Goal: Task Accomplishment & Management: Manage account settings

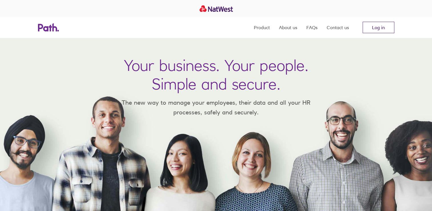
click at [382, 30] on link "Log in" at bounding box center [378, 27] width 32 height 11
click at [384, 28] on link "Log in" at bounding box center [378, 27] width 32 height 11
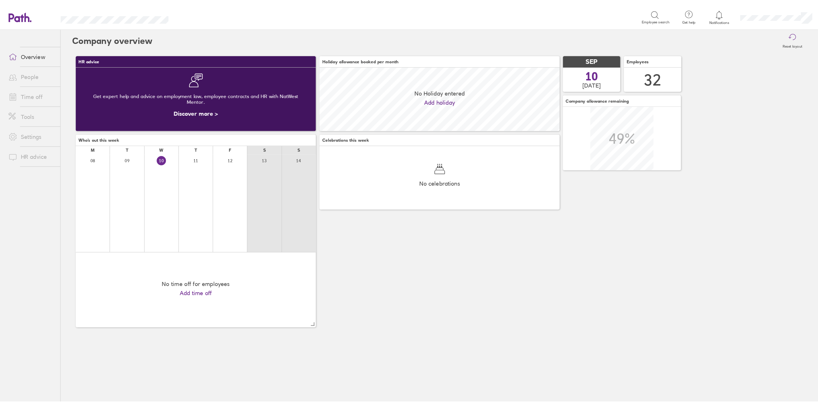
scroll to position [51, 192]
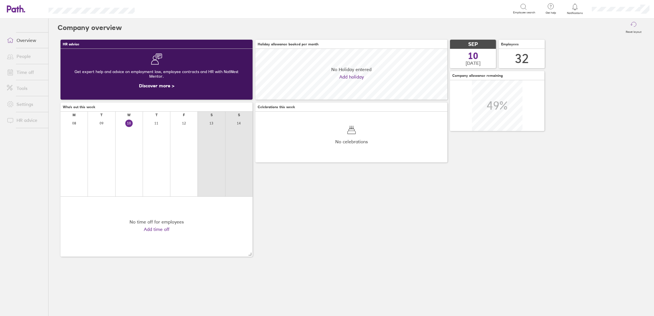
click at [25, 69] on link "Time off" at bounding box center [25, 71] width 46 height 11
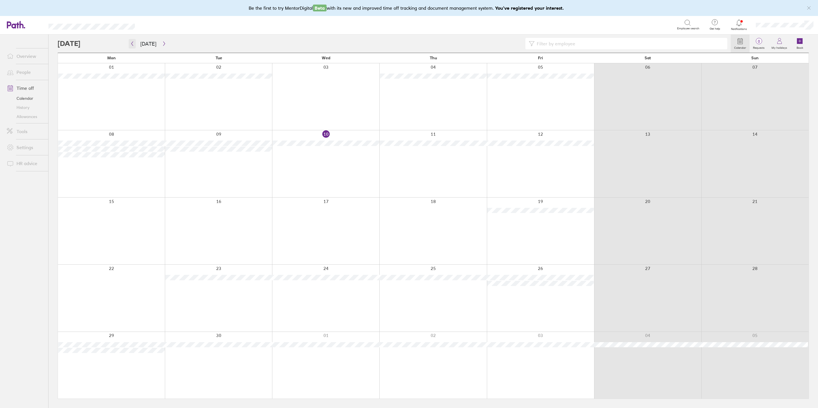
click at [132, 41] on icon "button" at bounding box center [132, 43] width 4 height 5
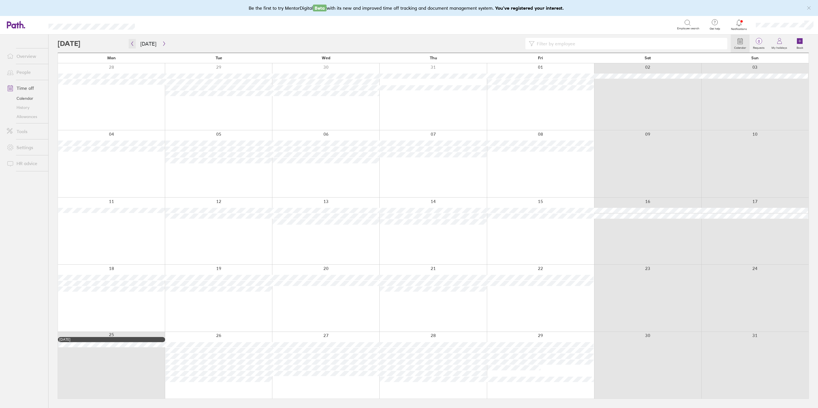
click at [133, 46] on button "button" at bounding box center [132, 43] width 7 height 9
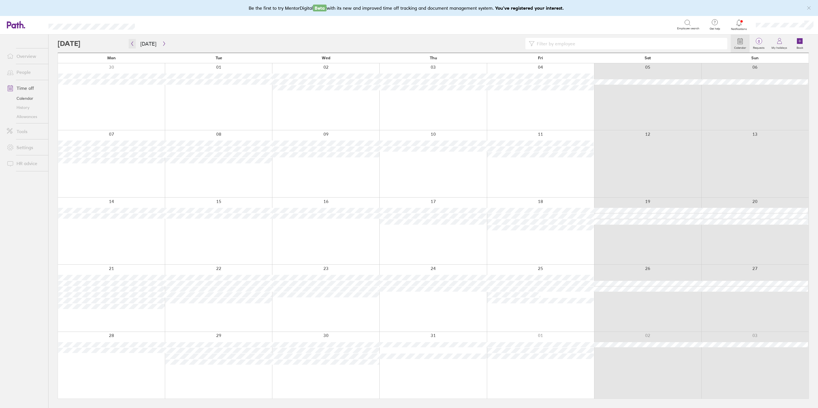
click at [133, 46] on button "button" at bounding box center [132, 43] width 7 height 9
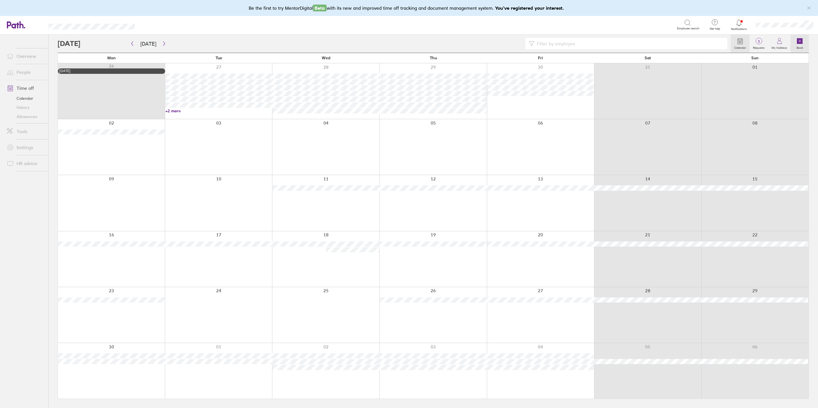
click at [654, 43] on icon at bounding box center [800, 41] width 6 height 6
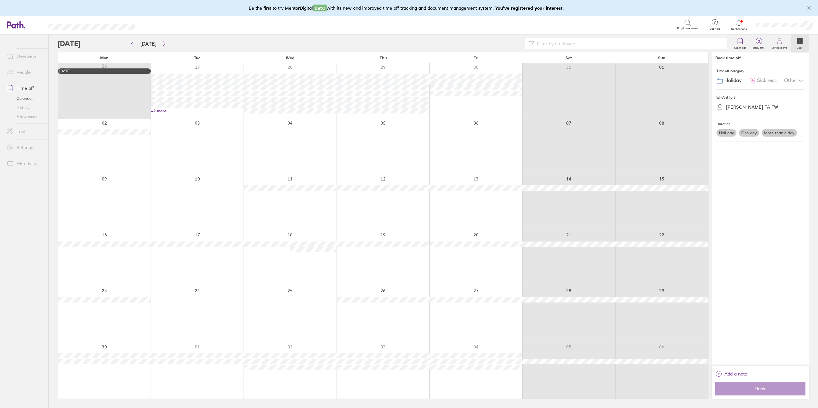
click at [654, 106] on div "Alison Eversden FA FW" at bounding box center [753, 106] width 52 height 5
click at [654, 159] on div "Cleo Turnbull" at bounding box center [761, 161] width 88 height 10
click at [654, 133] on label "Half day" at bounding box center [727, 132] width 20 height 7
click at [0, 0] on input "Half day" at bounding box center [0, 0] width 0 height 0
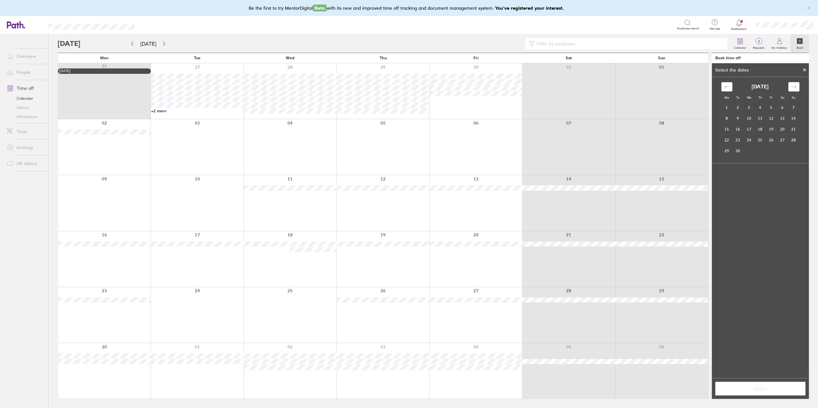
click at [654, 89] on icon "Move backward to switch to the previous month." at bounding box center [727, 86] width 5 height 5
click at [654, 87] on icon "Move backward to switch to the previous month." at bounding box center [727, 86] width 5 height 5
click at [654, 132] on td "12" at bounding box center [760, 129] width 11 height 11
click at [654, 213] on label "Afternoon" at bounding box center [771, 212] width 23 height 7
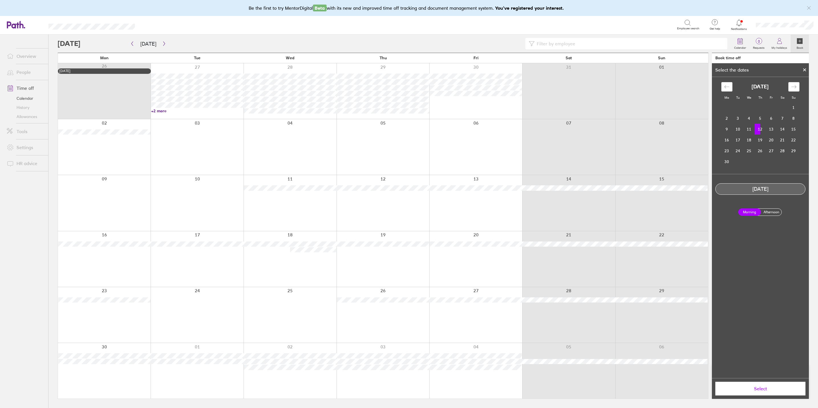
click at [0, 0] on input "Afternoon" at bounding box center [0, 0] width 0 height 0
click at [654, 316] on span "Select" at bounding box center [761, 388] width 82 height 5
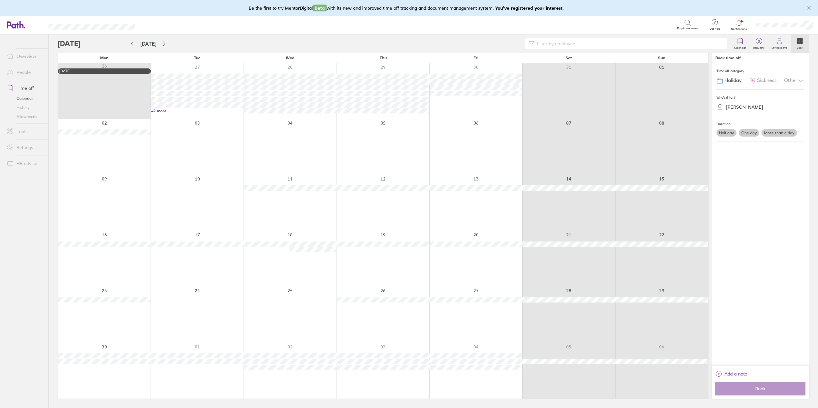
click at [654, 77] on div "Other" at bounding box center [794, 80] width 20 height 11
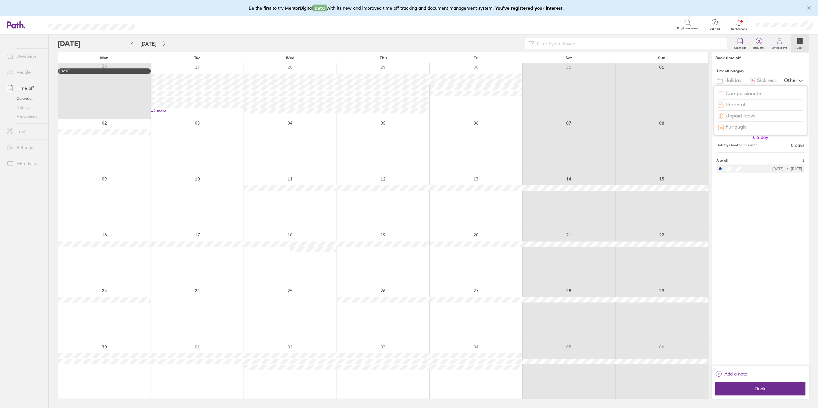
click at [654, 92] on span "Compassionate" at bounding box center [744, 94] width 36 height 6
click at [654, 316] on span "Add a note" at bounding box center [736, 374] width 23 height 9
click at [654, 316] on span "Add note" at bounding box center [761, 388] width 82 height 5
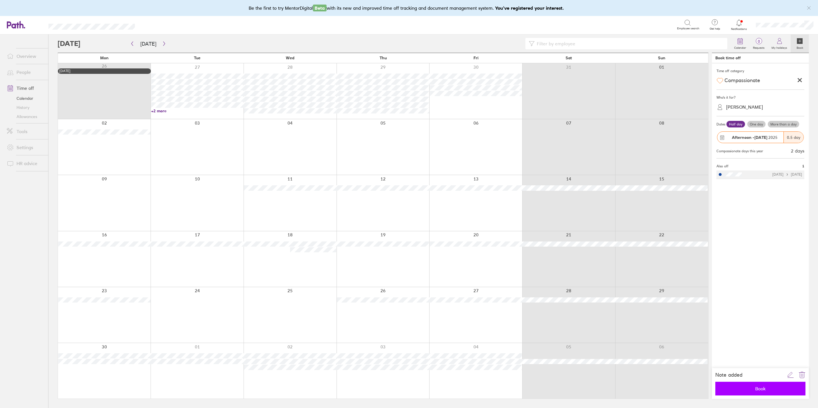
click at [654, 316] on span "Book" at bounding box center [761, 388] width 82 height 5
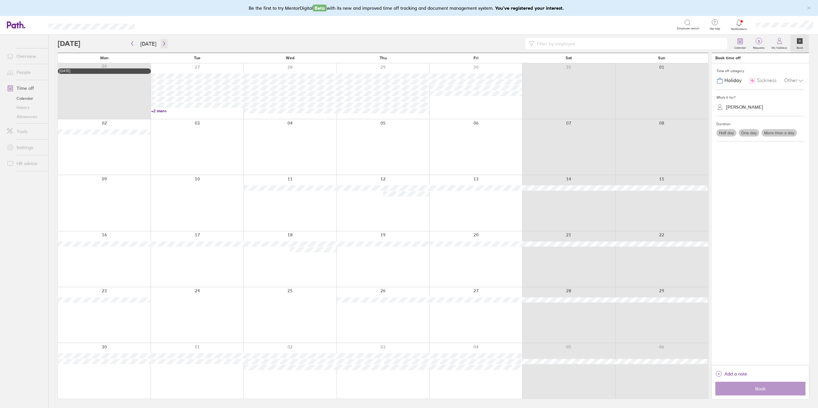
click at [164, 43] on icon "button" at bounding box center [164, 43] width 4 height 5
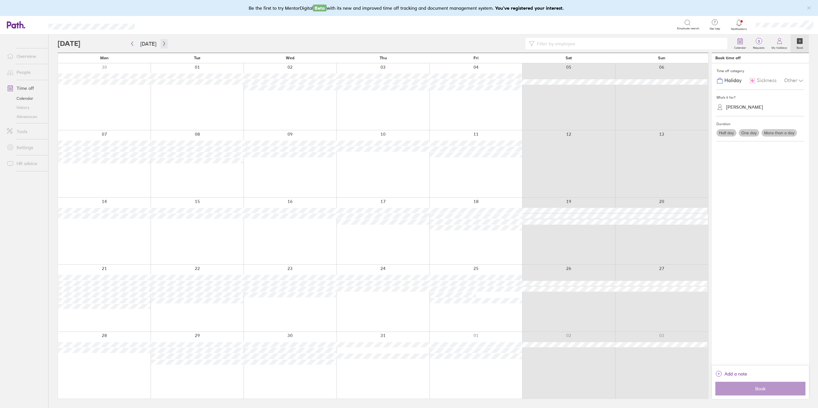
click at [162, 44] on icon "button" at bounding box center [164, 43] width 4 height 5
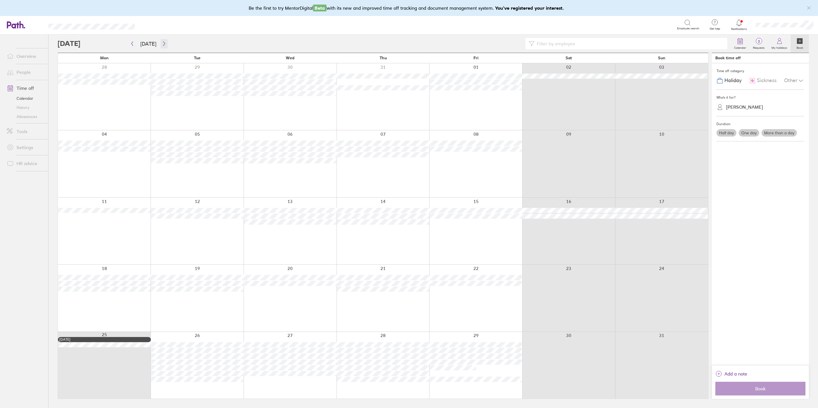
drag, startPoint x: 162, startPoint y: 45, endPoint x: 166, endPoint y: 45, distance: 3.4
click at [166, 45] on button "button" at bounding box center [164, 43] width 7 height 9
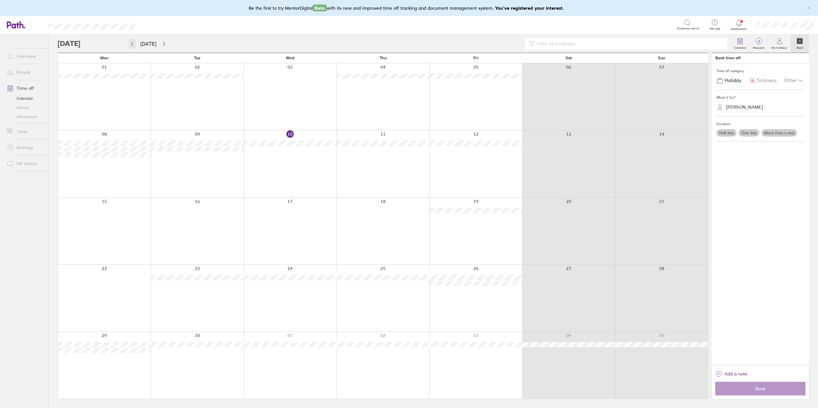
click at [130, 40] on button "button" at bounding box center [132, 43] width 7 height 9
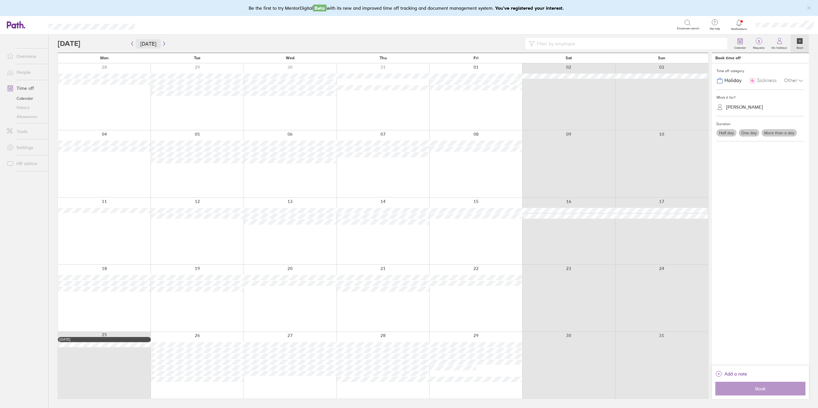
click at [158, 43] on button "[DATE]" at bounding box center [148, 43] width 25 height 9
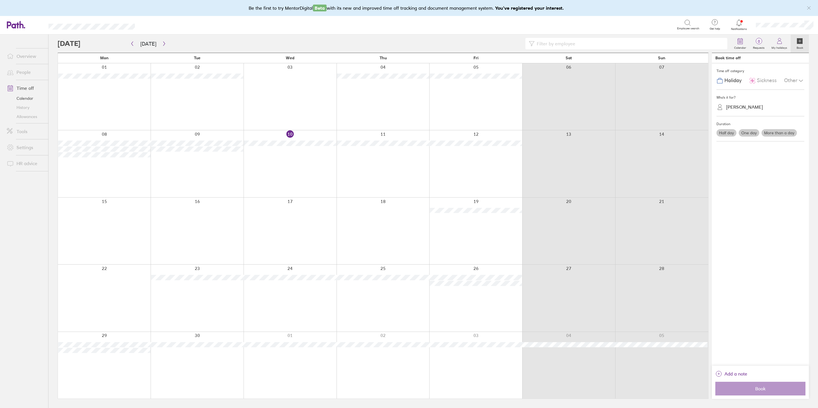
click at [28, 73] on link "People" at bounding box center [25, 71] width 46 height 11
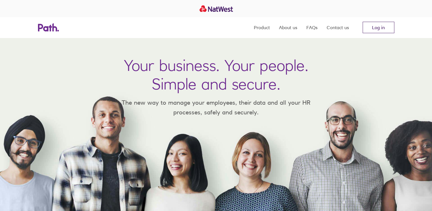
click at [379, 26] on link "Log in" at bounding box center [378, 27] width 32 height 11
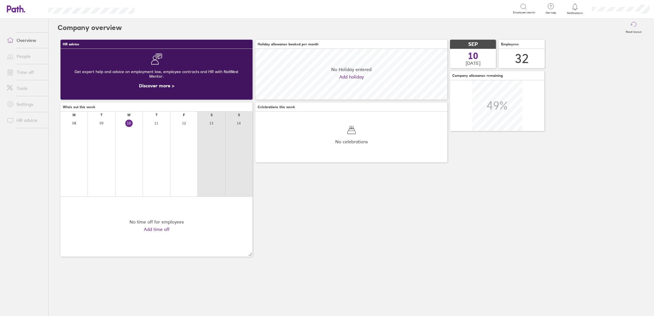
scroll to position [51, 192]
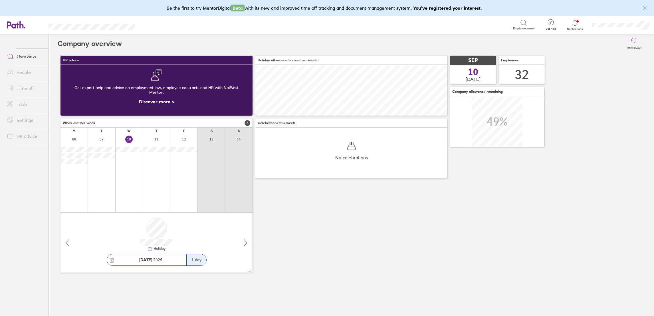
click at [29, 92] on link "Time off" at bounding box center [25, 87] width 46 height 11
